Goal: Information Seeking & Learning: Learn about a topic

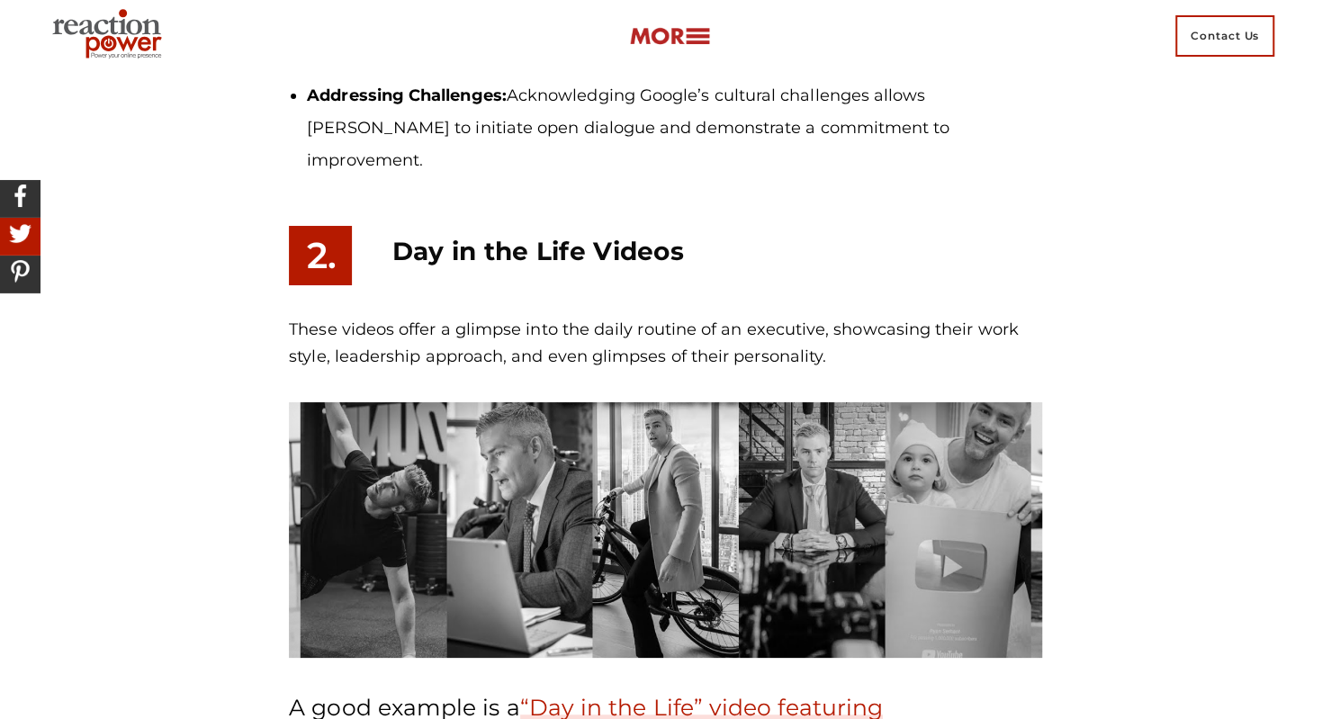
scroll to position [3850, 0]
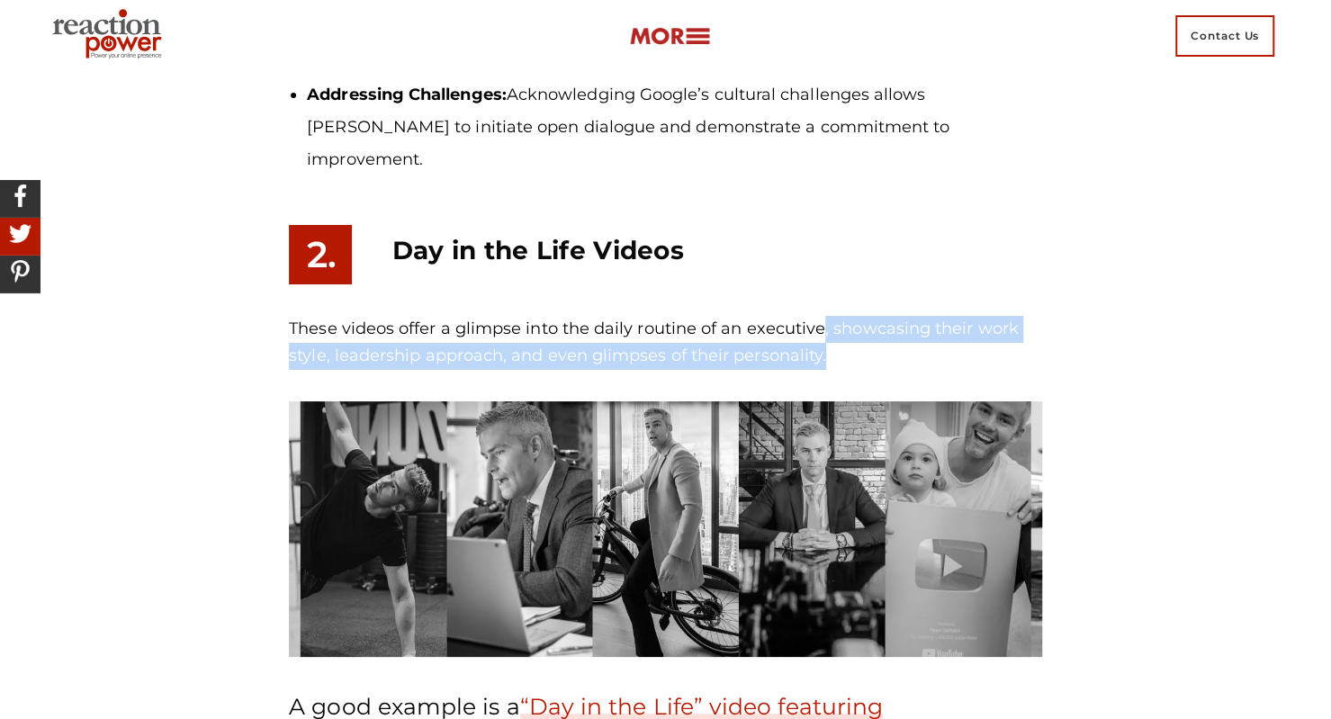
drag, startPoint x: 822, startPoint y: 235, endPoint x: 834, endPoint y: 264, distance: 31.1
click at [834, 316] on p "These videos offer a glimpse into the daily routine of an executive, showcasing…" at bounding box center [665, 342] width 753 height 53
copy p ", showcasing their work style, leadership approach, and even glimpses of their …"
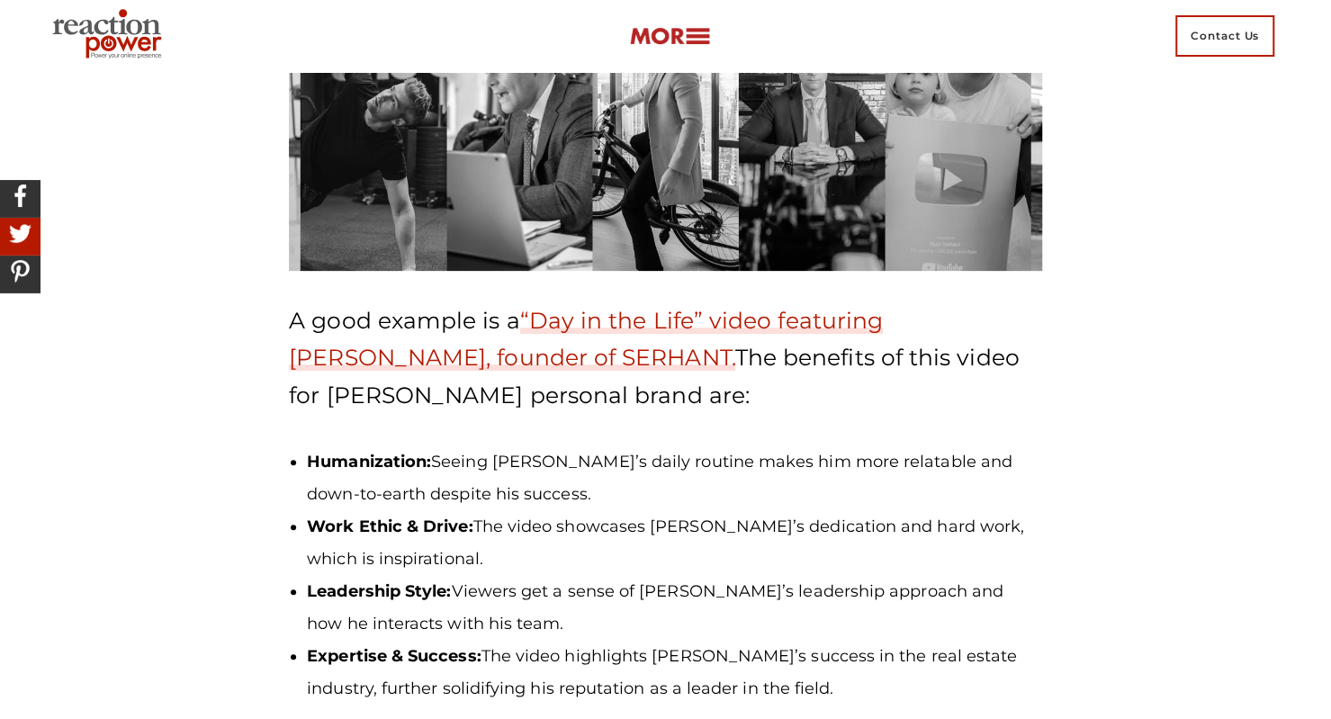
scroll to position [4235, 0]
click at [701, 511] on li "Work Ethic & Drive: The video showcases [PERSON_NAME]’s dedication and hard wor…" at bounding box center [674, 543] width 735 height 65
drag, startPoint x: 961, startPoint y: 270, endPoint x: 375, endPoint y: 312, distance: 587.5
click at [375, 312] on p "A good example is a “Day in the Life” video featuring [PERSON_NAME], founder of…" at bounding box center [665, 359] width 753 height 112
copy p "[PERSON_NAME]"
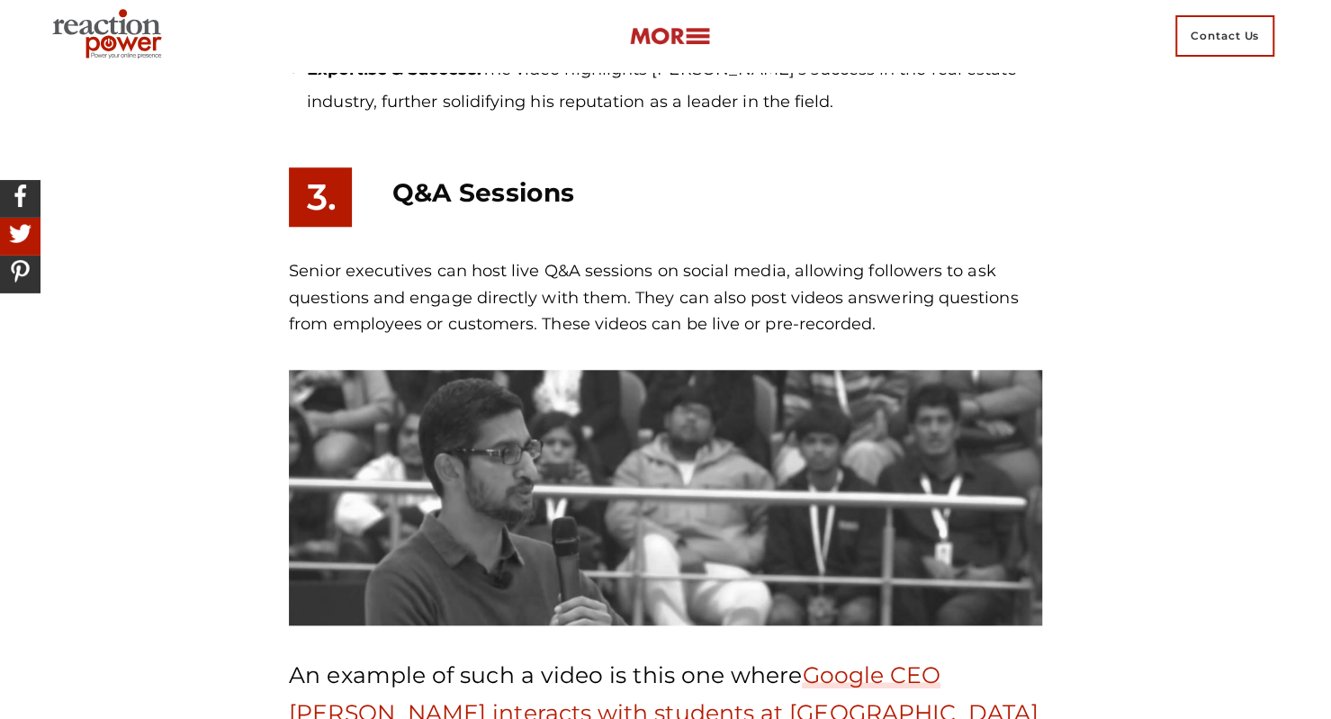
scroll to position [4824, 0]
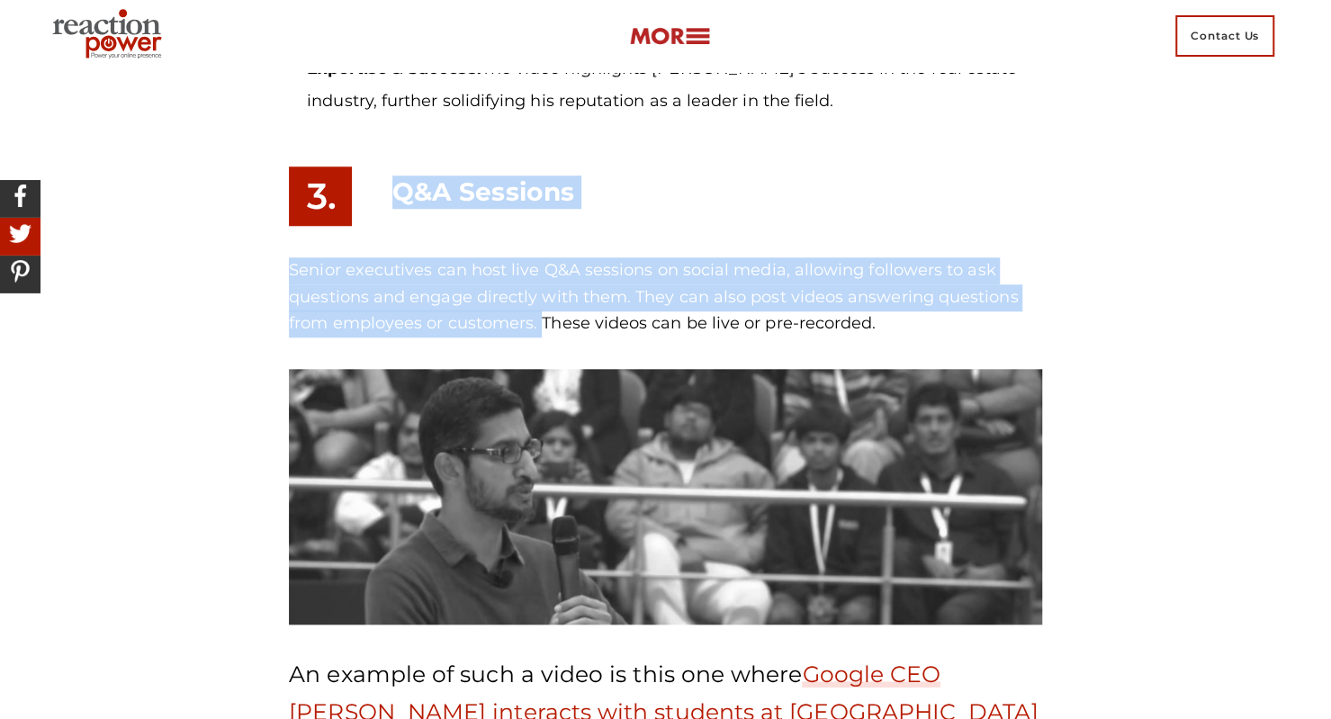
drag, startPoint x: 387, startPoint y: 87, endPoint x: 542, endPoint y: 235, distance: 213.9
copy section "Q&A Sessions Senior executives can host live Q&A sessions on social media, allo…"
click at [424, 257] on p "Senior executives can host live Q&A sessions on social media, allowing follower…" at bounding box center [665, 297] width 753 height 80
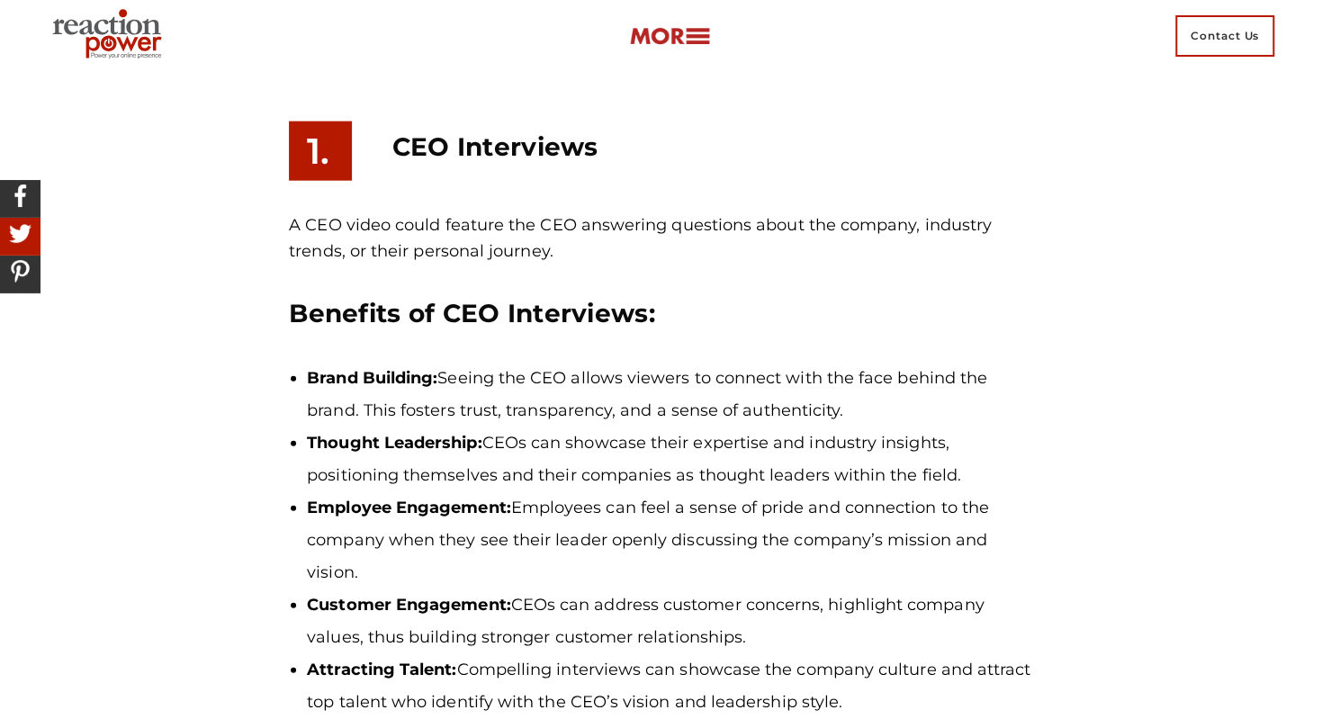
scroll to position [2522, 0]
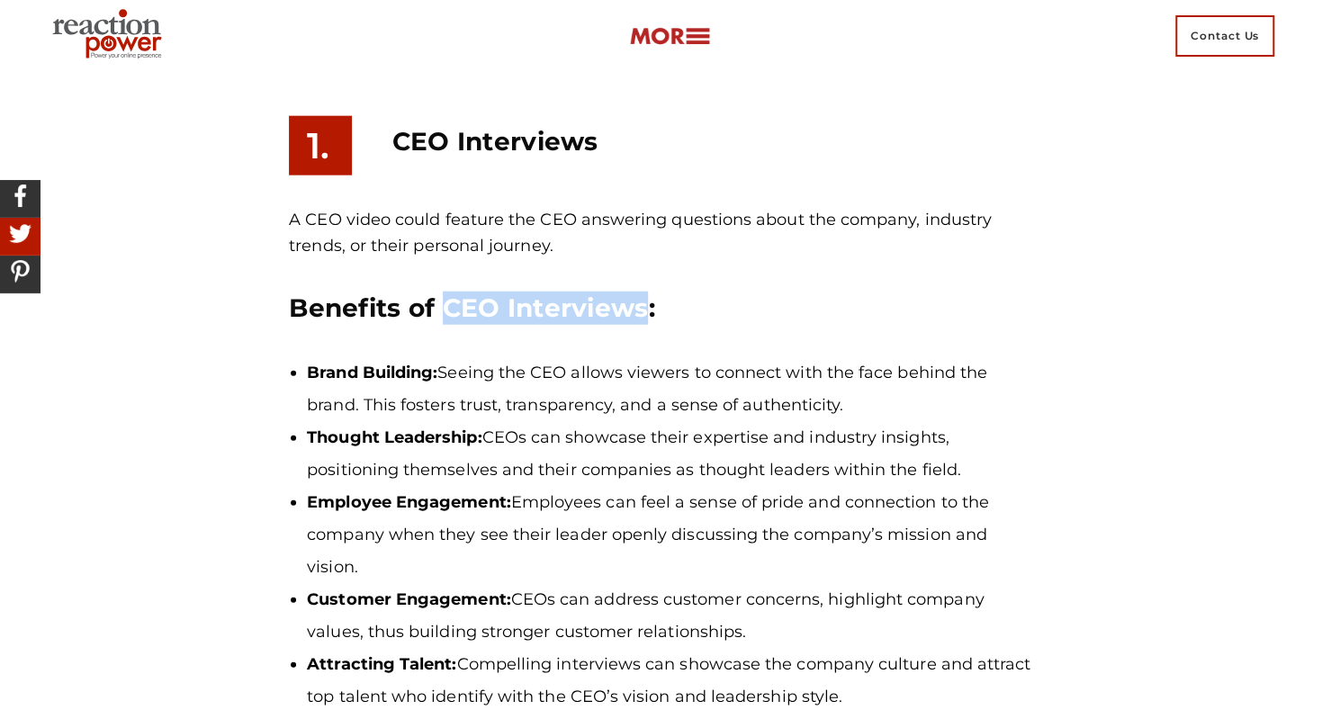
drag, startPoint x: 451, startPoint y: 289, endPoint x: 646, endPoint y: 284, distance: 195.4
click at [646, 292] on h3 "Benefits of CEO Interviews:" at bounding box center [665, 308] width 753 height 33
copy h3 "CEO Interviews"
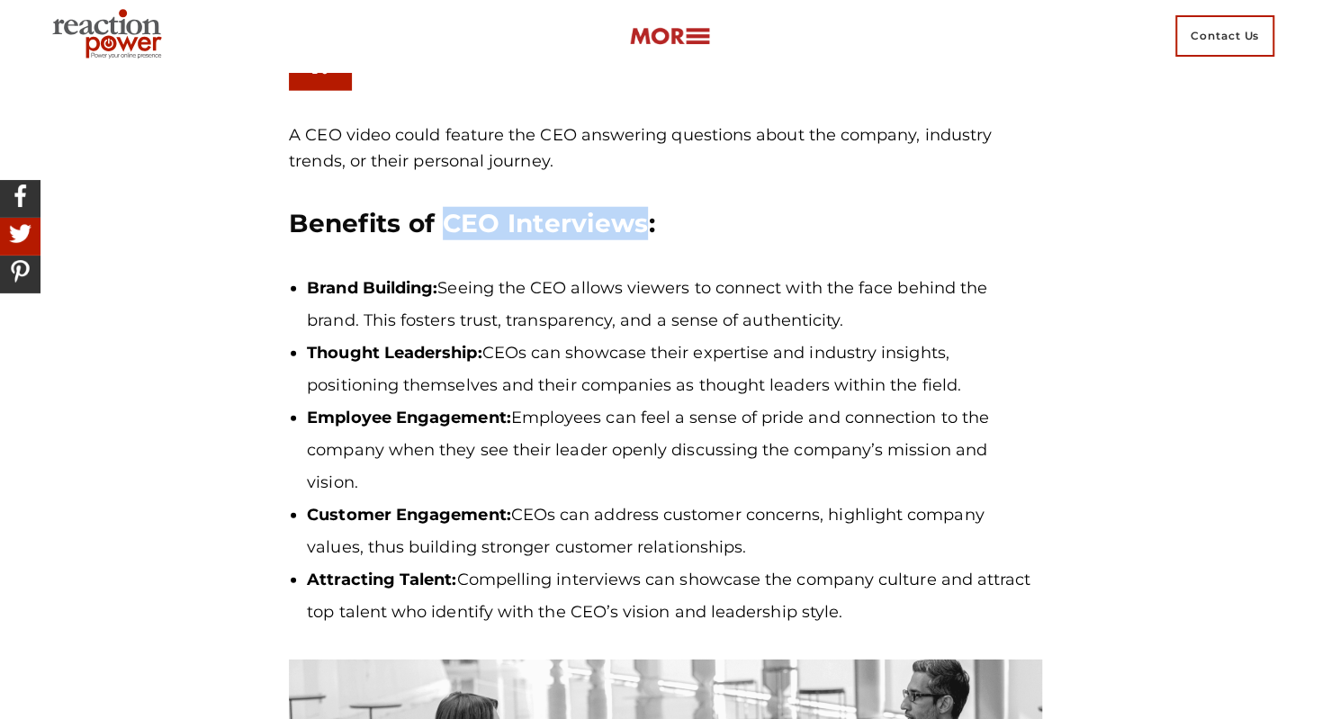
scroll to position [2608, 0]
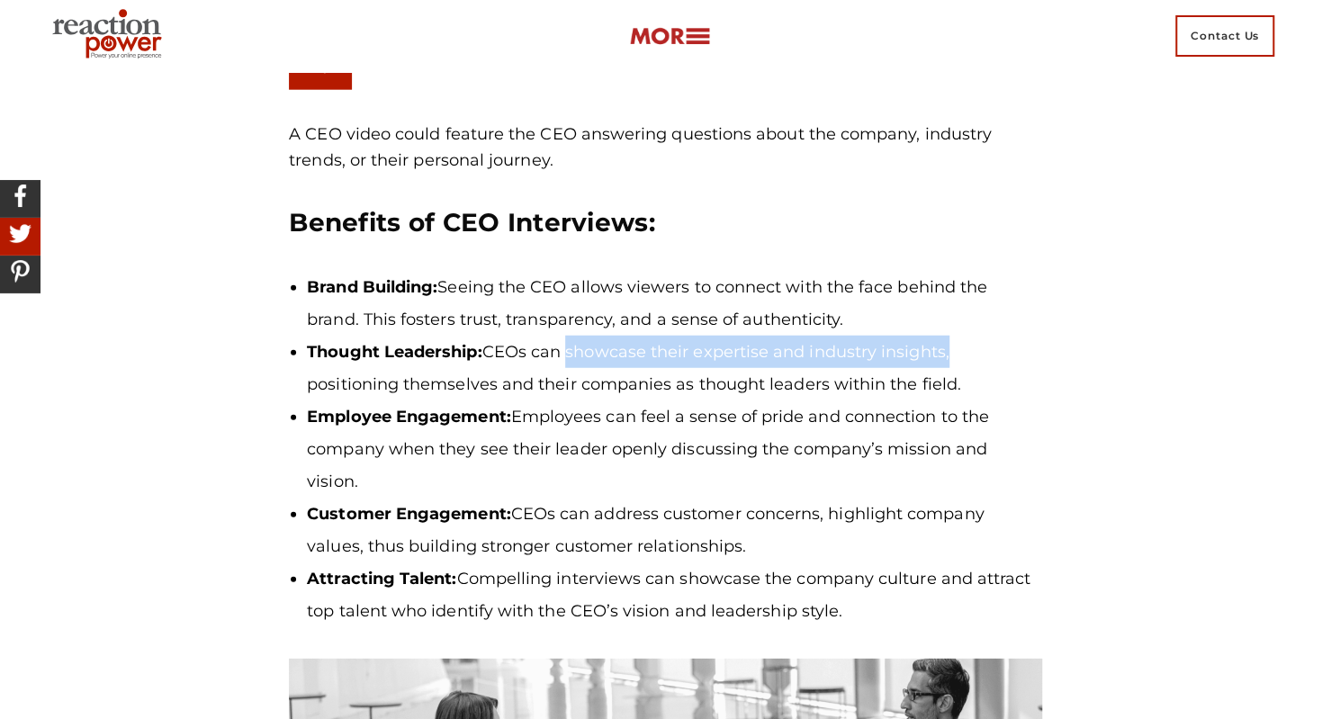
drag, startPoint x: 566, startPoint y: 331, endPoint x: 946, endPoint y: 318, distance: 380.1
click at [946, 336] on li "Thought Leadership: CEOs can showcase their expertise and industry insights, po…" at bounding box center [674, 368] width 735 height 65
copy li "showcase their expertise and industry insights"
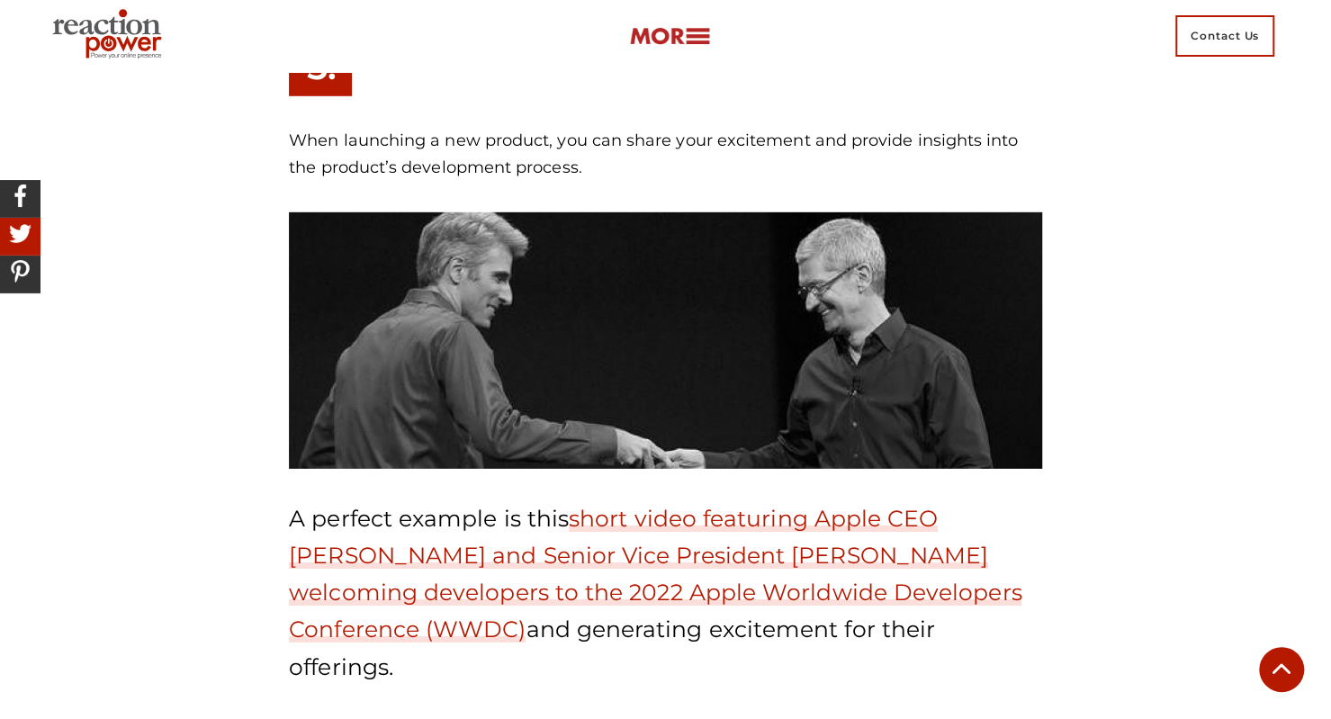
scroll to position [7077, 0]
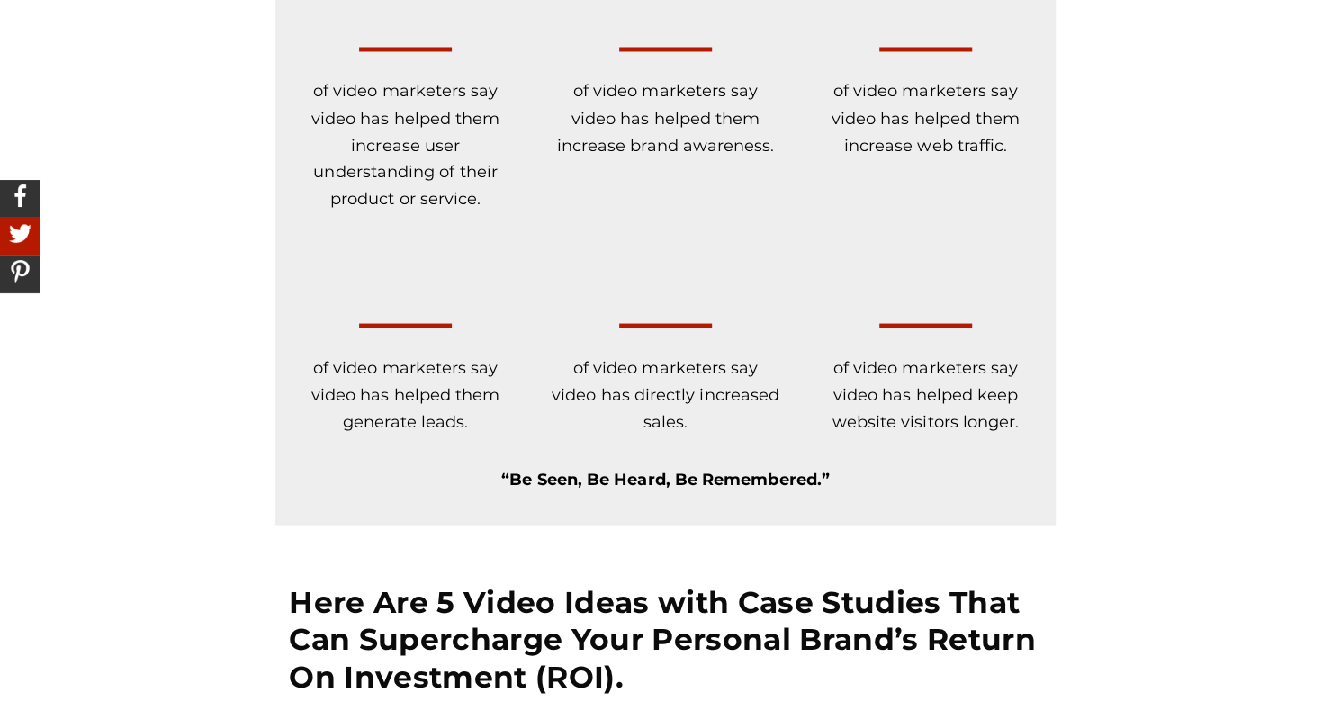
scroll to position [1966, 0]
